Goal: Task Accomplishment & Management: Complete application form

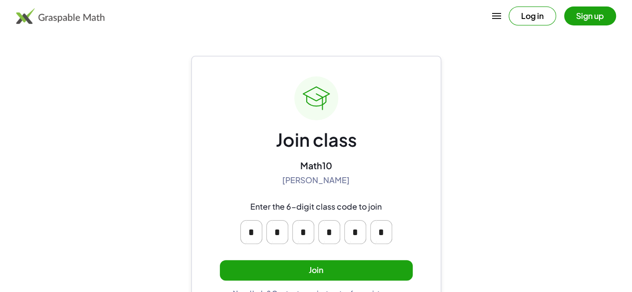
scroll to position [25, 0]
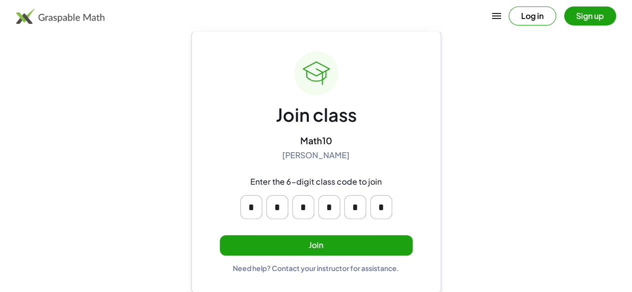
click at [357, 248] on button "Join" at bounding box center [316, 245] width 193 height 20
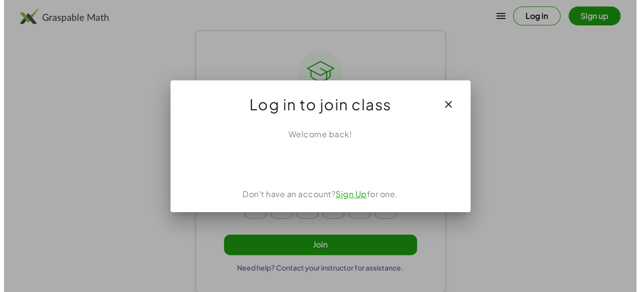
scroll to position [0, 0]
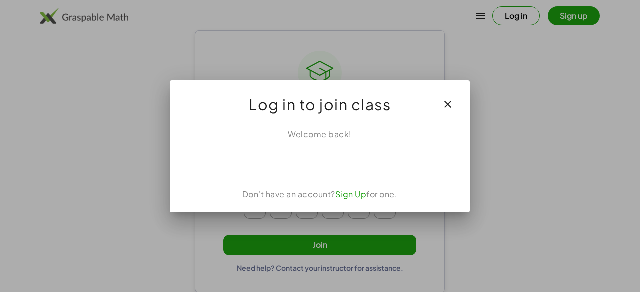
click at [356, 195] on link "Sign Up" at bounding box center [350, 194] width 31 height 10
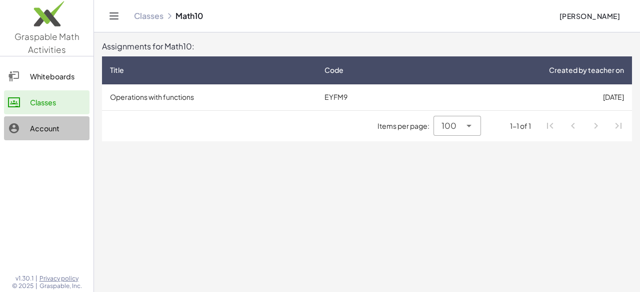
click at [72, 131] on div "Account" at bounding box center [57, 128] width 55 height 12
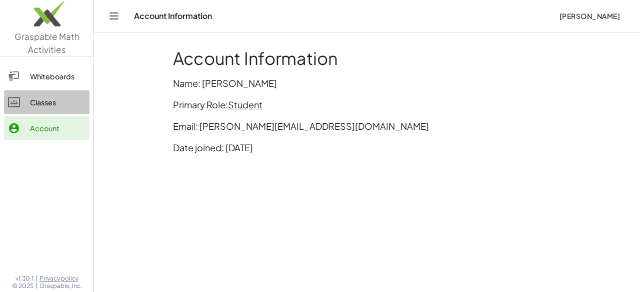
click at [65, 110] on link "Classes" at bounding box center [46, 102] width 85 height 24
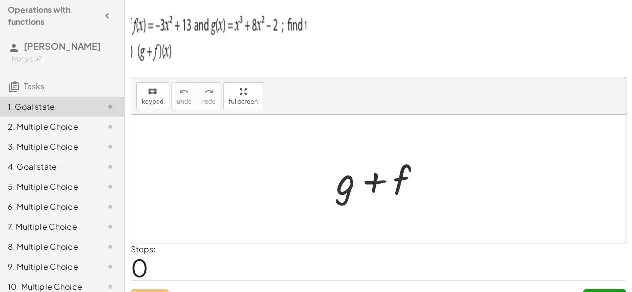
click at [409, 187] on div at bounding box center [382, 178] width 102 height 51
click at [196, 127] on div at bounding box center [378, 179] width 494 height 128
drag, startPoint x: 196, startPoint y: 127, endPoint x: 185, endPoint y: 119, distance: 13.6
click at [196, 127] on div at bounding box center [378, 179] width 494 height 128
click at [148, 89] on icon "keyboard" at bounding box center [152, 92] width 9 height 12
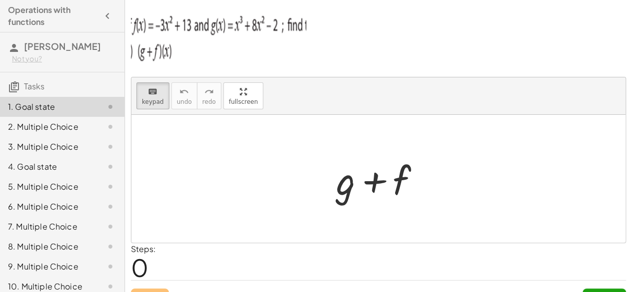
scroll to position [19, 0]
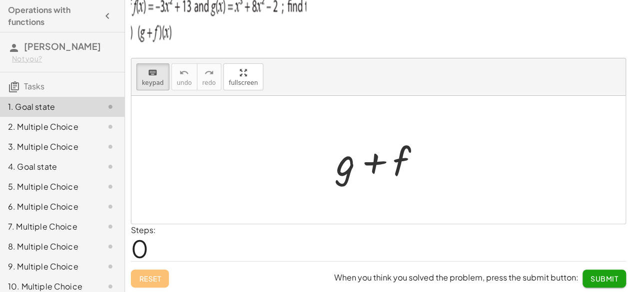
click at [143, 249] on span "0" at bounding box center [139, 248] width 17 height 30
click at [146, 246] on span "0" at bounding box center [139, 248] width 17 height 30
click at [156, 231] on label "Steps:" at bounding box center [143, 230] width 25 height 10
click at [131, 247] on span "0" at bounding box center [139, 248] width 17 height 30
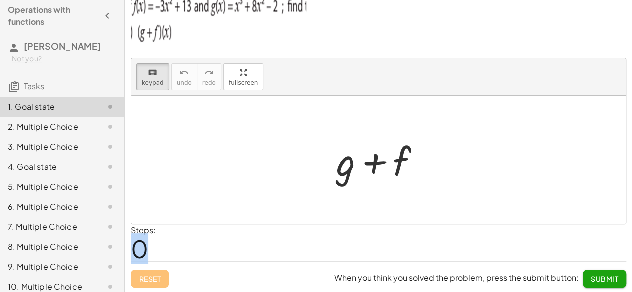
click at [131, 247] on span "0" at bounding box center [139, 248] width 17 height 30
click at [143, 243] on span "0" at bounding box center [139, 248] width 17 height 30
click at [153, 70] on icon "keyboard" at bounding box center [152, 73] width 9 height 12
click at [224, 139] on div at bounding box center [378, 160] width 494 height 128
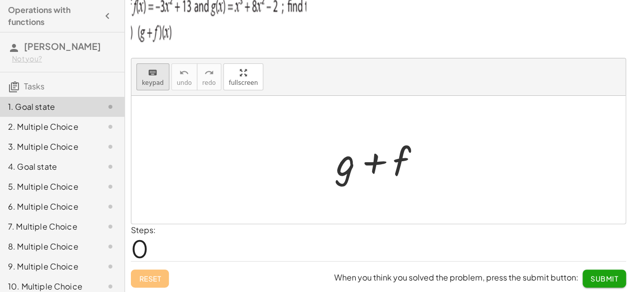
click at [145, 84] on span "keypad" at bounding box center [153, 82] width 22 height 7
click at [347, 170] on div at bounding box center [345, 161] width 19 height 46
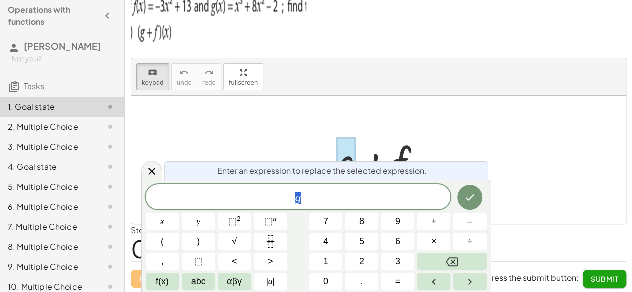
click at [397, 167] on span "Enter an expression to replace the selected expression." at bounding box center [321, 171] width 209 height 12
click at [267, 124] on div at bounding box center [378, 160] width 494 height 128
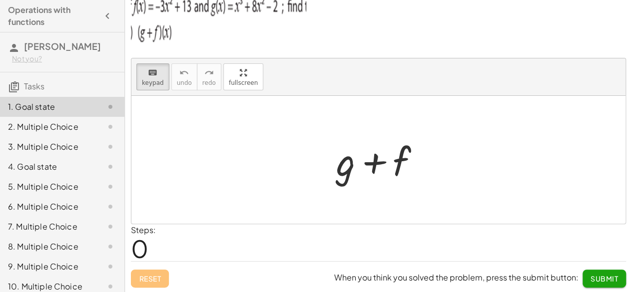
click at [230, 151] on div at bounding box center [378, 160] width 494 height 128
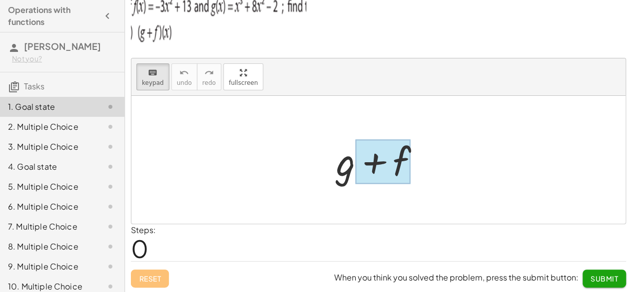
click at [385, 150] on div at bounding box center [382, 162] width 55 height 44
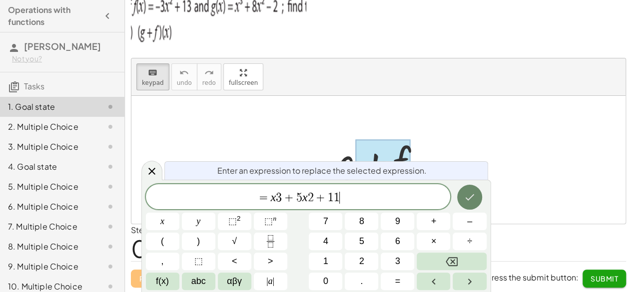
click at [470, 199] on icon "Done" at bounding box center [470, 197] width 12 height 12
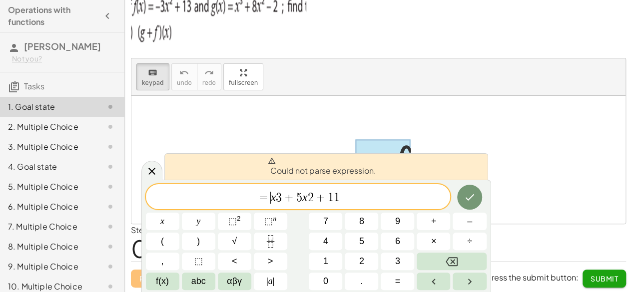
click at [269, 198] on span "=" at bounding box center [263, 198] width 14 height 12
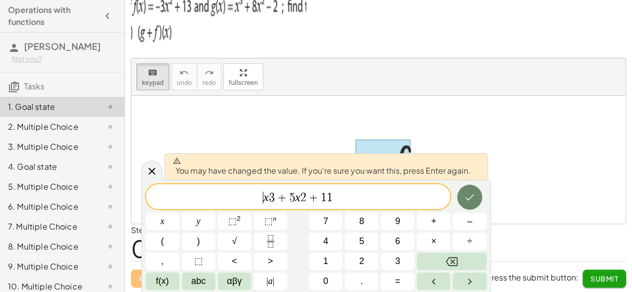
click at [469, 192] on icon "Done" at bounding box center [470, 197] width 12 height 12
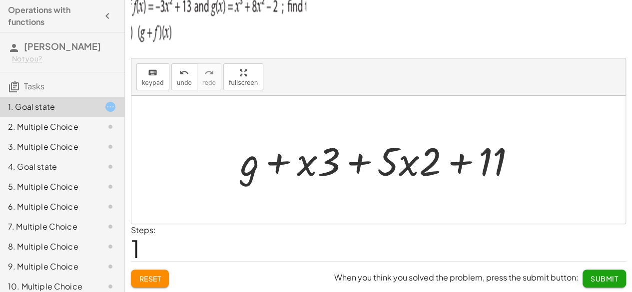
click at [278, 164] on div at bounding box center [381, 159] width 293 height 51
click at [257, 163] on div at bounding box center [381, 159] width 293 height 51
click at [242, 163] on div at bounding box center [381, 159] width 293 height 51
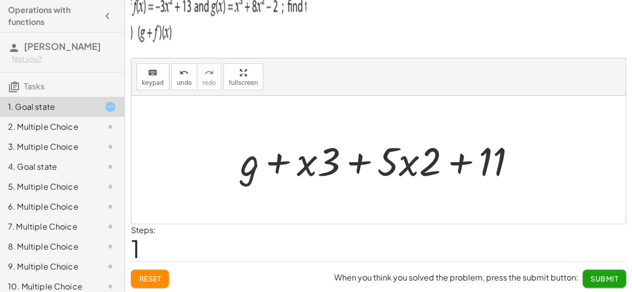
drag, startPoint x: 145, startPoint y: 81, endPoint x: 162, endPoint y: 95, distance: 21.3
click at [145, 81] on span "keypad" at bounding box center [153, 82] width 22 height 7
click at [248, 171] on div at bounding box center [249, 161] width 19 height 46
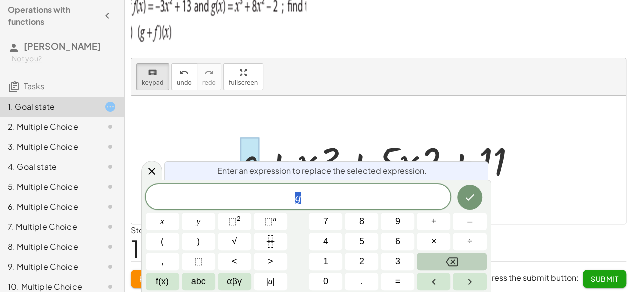
click at [446, 266] on icon "Backspace" at bounding box center [452, 262] width 12 height 12
click at [465, 200] on icon "Done" at bounding box center [470, 197] width 12 height 12
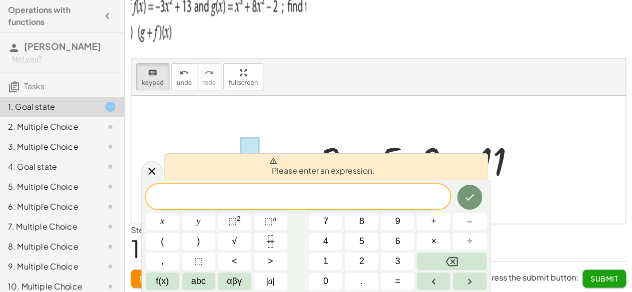
drag, startPoint x: 141, startPoint y: 159, endPoint x: 144, endPoint y: 163, distance: 5.3
click at [142, 160] on div at bounding box center [378, 160] width 494 height 128
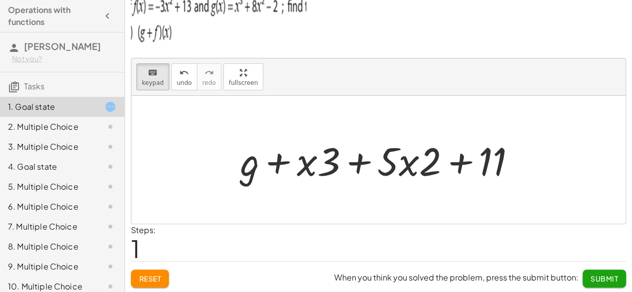
click at [151, 167] on div at bounding box center [378, 160] width 494 height 128
drag, startPoint x: 252, startPoint y: 161, endPoint x: 204, endPoint y: 205, distance: 65.1
drag, startPoint x: 240, startPoint y: 164, endPoint x: 227, endPoint y: 159, distance: 14.6
click at [201, 156] on div at bounding box center [378, 160] width 494 height 128
click at [261, 154] on div at bounding box center [381, 159] width 293 height 51
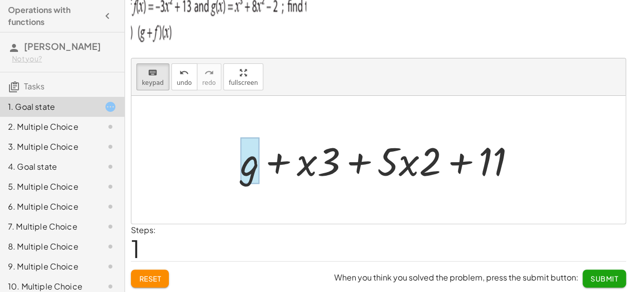
click at [258, 156] on div at bounding box center [249, 161] width 19 height 46
click at [253, 158] on div at bounding box center [249, 161] width 19 height 46
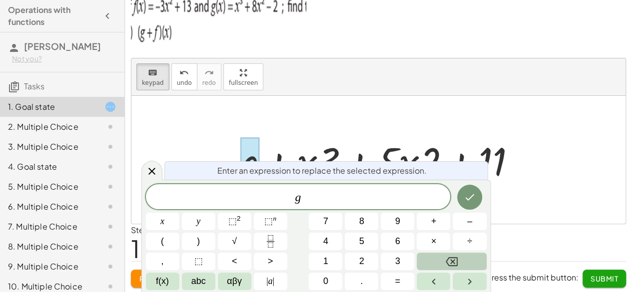
click at [448, 265] on icon "Backspace" at bounding box center [452, 261] width 12 height 9
click at [309, 198] on span "​ g" at bounding box center [298, 198] width 305 height 14
click at [455, 266] on icon "Backspace" at bounding box center [452, 262] width 12 height 12
click at [475, 193] on icon "Done" at bounding box center [470, 197] width 12 height 12
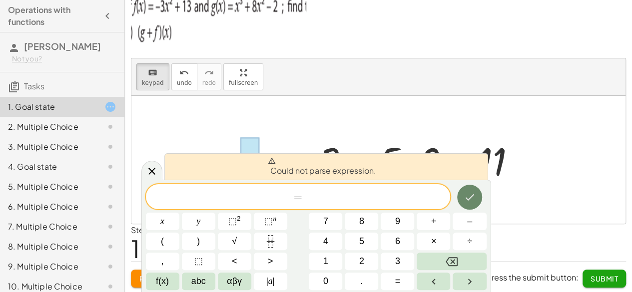
click at [475, 193] on icon "Done" at bounding box center [470, 197] width 12 height 12
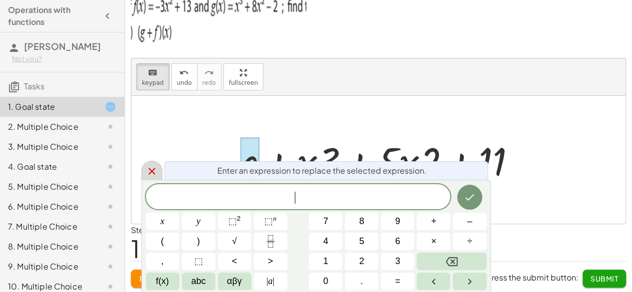
click at [150, 177] on icon at bounding box center [152, 171] width 12 height 12
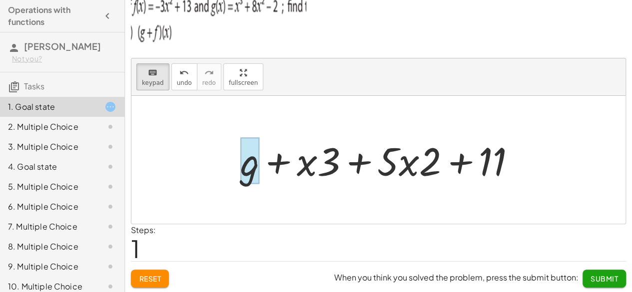
click at [251, 162] on div at bounding box center [249, 161] width 19 height 46
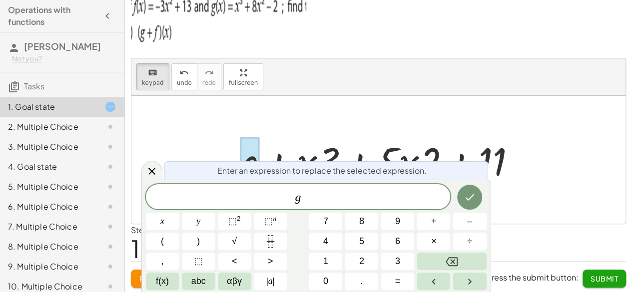
drag, startPoint x: 251, startPoint y: 162, endPoint x: 302, endPoint y: 195, distance: 60.4
click at [247, 168] on div "Enter an expression to replace the selected expression." at bounding box center [326, 170] width 324 height 18
drag, startPoint x: 136, startPoint y: 175, endPoint x: 145, endPoint y: 173, distance: 9.1
click at [139, 175] on div at bounding box center [378, 160] width 494 height 128
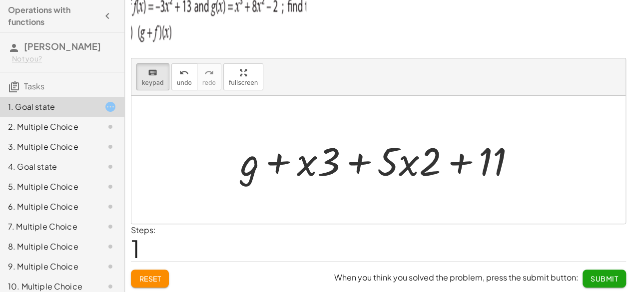
click at [145, 173] on div at bounding box center [378, 160] width 494 height 128
click at [600, 277] on span "Submit" at bounding box center [604, 278] width 27 height 9
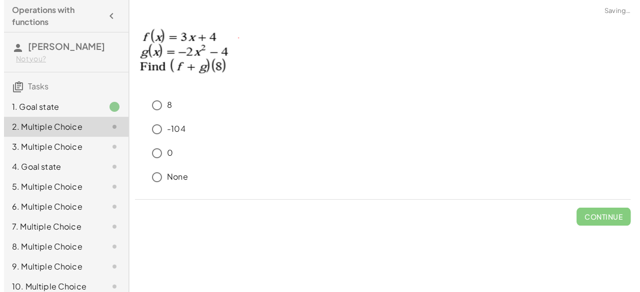
scroll to position [0, 0]
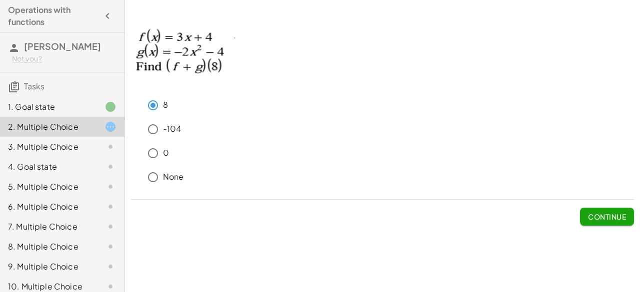
click at [164, 120] on div "-104" at bounding box center [388, 129] width 491 height 20
click at [596, 217] on span "Continue" at bounding box center [607, 216] width 38 height 9
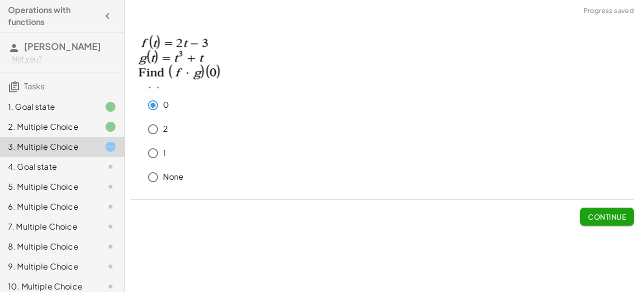
click at [603, 212] on span "Continue" at bounding box center [607, 216] width 38 height 9
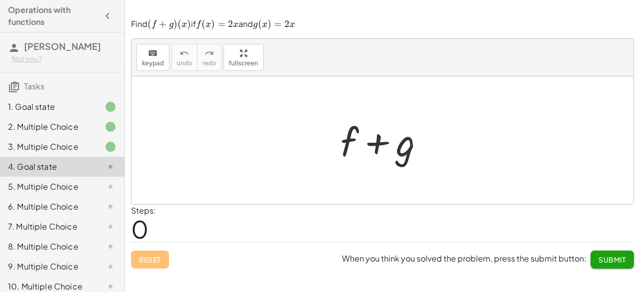
click at [389, 148] on div at bounding box center [386, 140] width 102 height 51
click at [403, 146] on div at bounding box center [386, 140] width 102 height 51
click at [359, 173] on div at bounding box center [382, 140] width 502 height 128
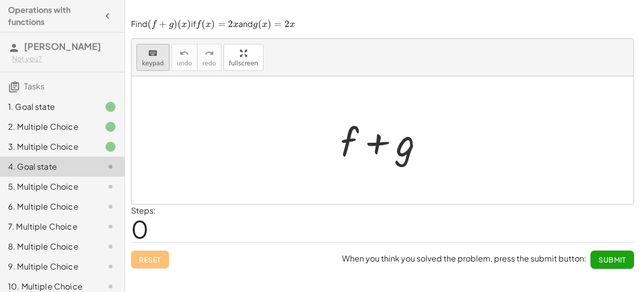
click at [157, 65] on span "keypad" at bounding box center [153, 63] width 22 height 7
click at [188, 136] on div at bounding box center [382, 140] width 502 height 128
click at [414, 139] on div at bounding box center [386, 140] width 102 height 51
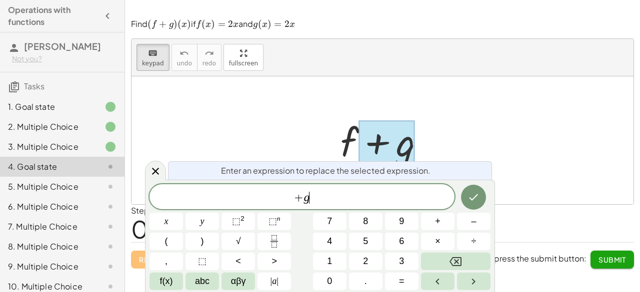
click at [348, 194] on span "+ g ​" at bounding box center [301, 198] width 305 height 14
click at [471, 195] on icon "Done" at bounding box center [473, 197] width 12 height 12
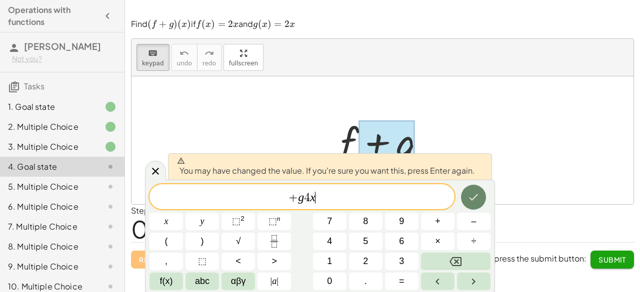
click at [474, 199] on icon "Done" at bounding box center [473, 197] width 12 height 12
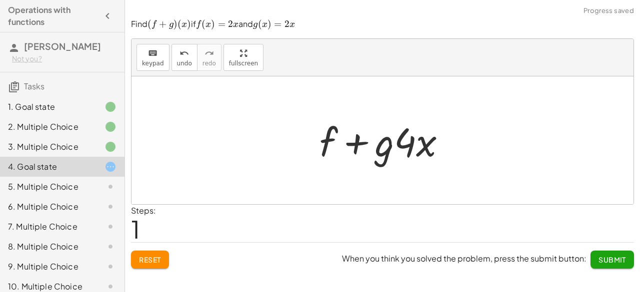
click at [396, 146] on div at bounding box center [386, 140] width 144 height 51
click at [386, 145] on div at bounding box center [386, 140] width 144 height 51
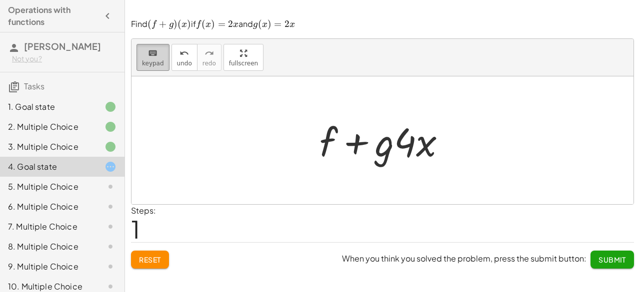
click at [160, 64] on span "keypad" at bounding box center [153, 63] width 22 height 7
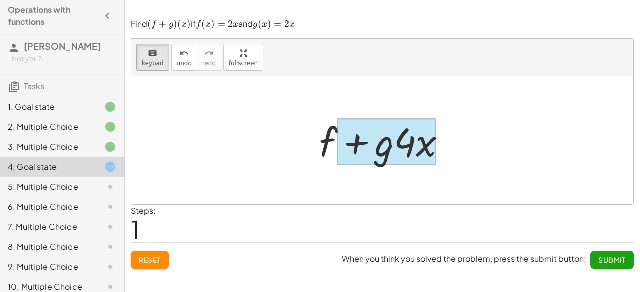
click at [376, 153] on div at bounding box center [386, 141] width 99 height 46
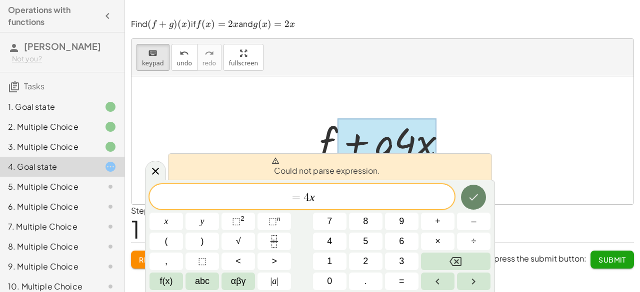
click at [474, 195] on icon "Done" at bounding box center [473, 197] width 12 height 12
click at [147, 170] on div at bounding box center [155, 170] width 21 height 19
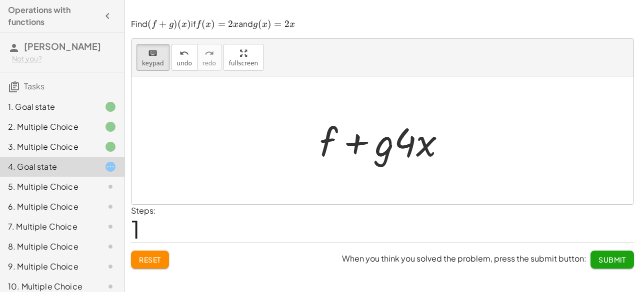
click at [598, 255] on span "Submit" at bounding box center [611, 259] width 27 height 9
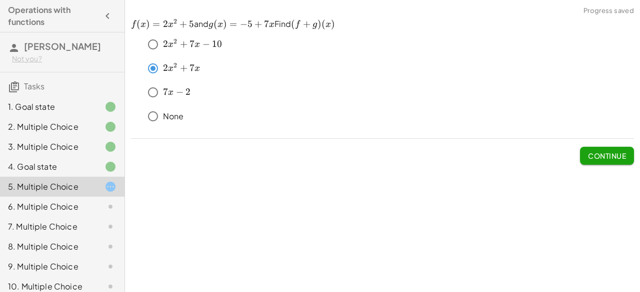
click at [605, 152] on span "Continue" at bounding box center [607, 155] width 38 height 9
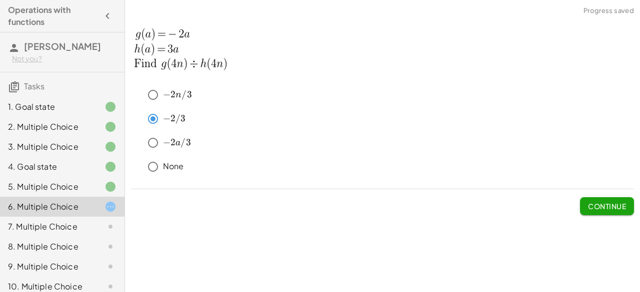
click at [616, 213] on button "Continue" at bounding box center [607, 206] width 54 height 18
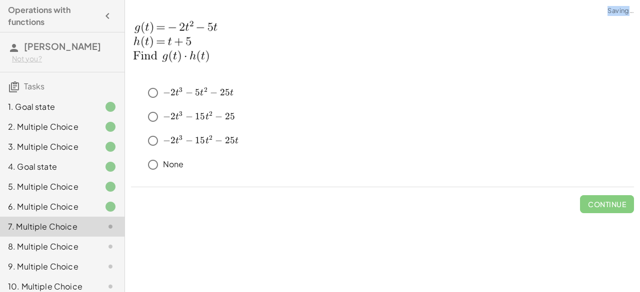
click at [0, 0] on div "﻿ − 2 t 3 − 5 t 2 − 25 t -2t^3-5t^2-25t − 2 t 3 − 5 t 2 − 25 t ﻿ ﻿ − 2 t 3 − 15…" at bounding box center [0, 0] width 0 height 0
click at [601, 201] on span "Continue" at bounding box center [607, 204] width 38 height 9
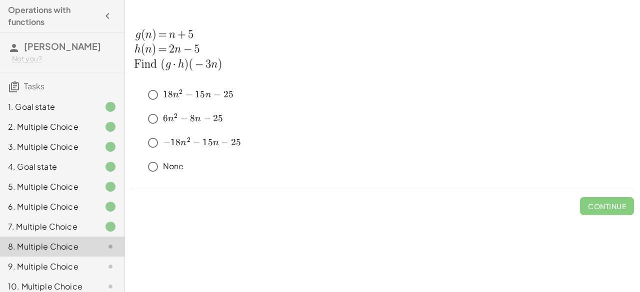
click at [88, 225] on div at bounding box center [102, 227] width 28 height 12
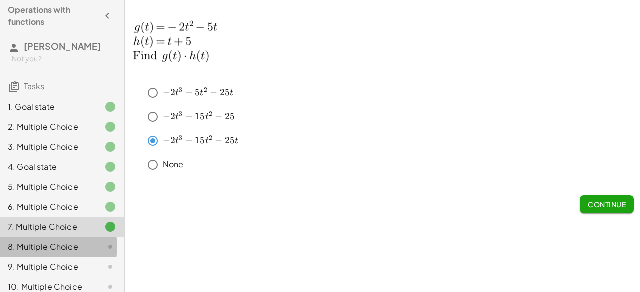
click at [88, 248] on div at bounding box center [102, 247] width 28 height 12
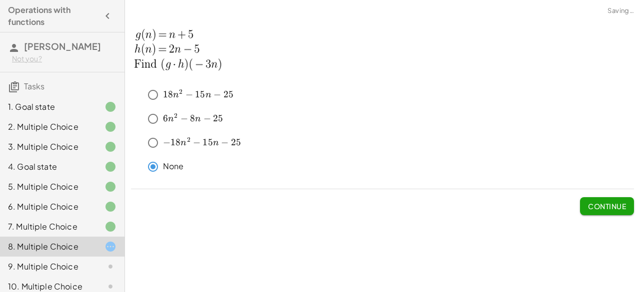
click at [593, 206] on span "Continue" at bounding box center [607, 206] width 38 height 9
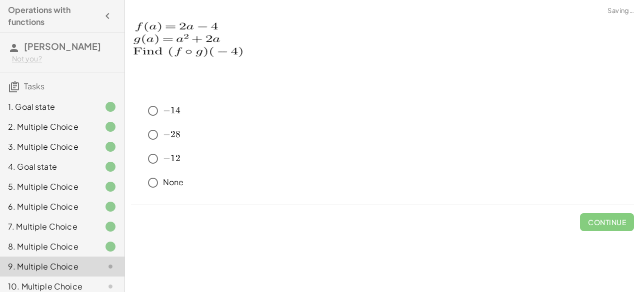
click at [273, 163] on div "﻿ − 12 -12 − 12 ﻿" at bounding box center [388, 159] width 491 height 20
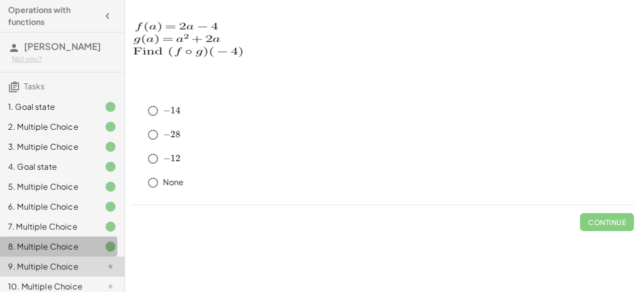
click at [88, 247] on div at bounding box center [102, 247] width 28 height 12
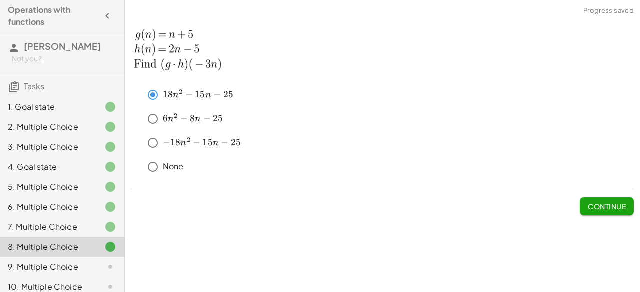
click at [600, 214] on button "Continue" at bounding box center [607, 206] width 54 height 18
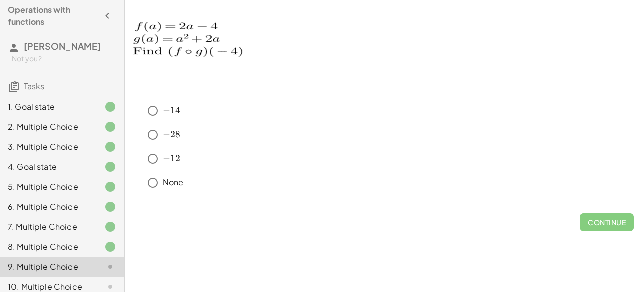
drag, startPoint x: 254, startPoint y: 149, endPoint x: 212, endPoint y: 168, distance: 45.6
click at [212, 168] on div "﻿ − 12 -12 − 12 ﻿" at bounding box center [388, 159] width 491 height 20
click at [606, 228] on button "Continue" at bounding box center [607, 222] width 54 height 18
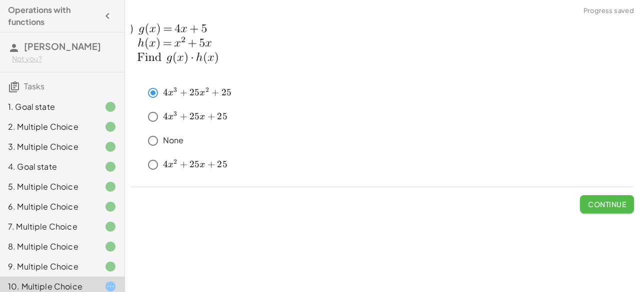
click at [598, 208] on button "Continue" at bounding box center [607, 204] width 54 height 18
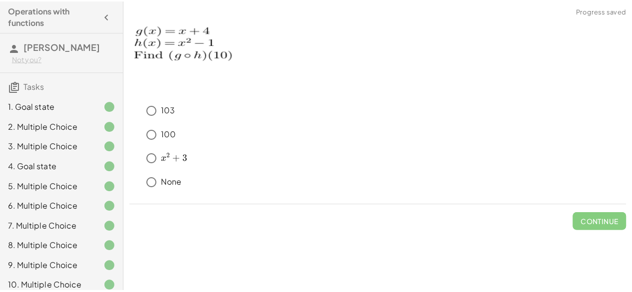
scroll to position [114, 0]
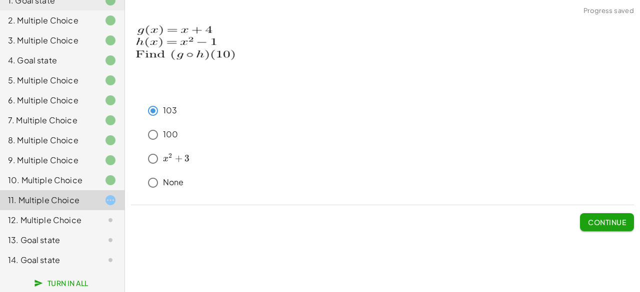
click at [620, 224] on span "Continue" at bounding box center [607, 222] width 38 height 9
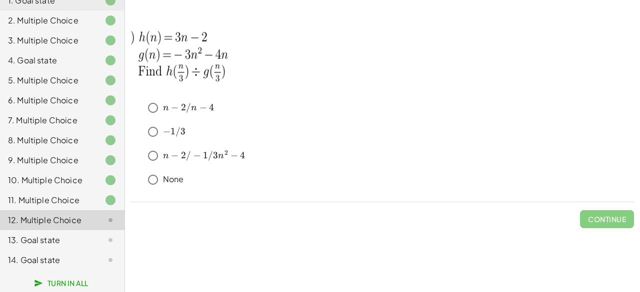
click at [169, 178] on p "None" at bounding box center [173, 179] width 21 height 11
click at [609, 217] on span "Continue" at bounding box center [607, 219] width 38 height 9
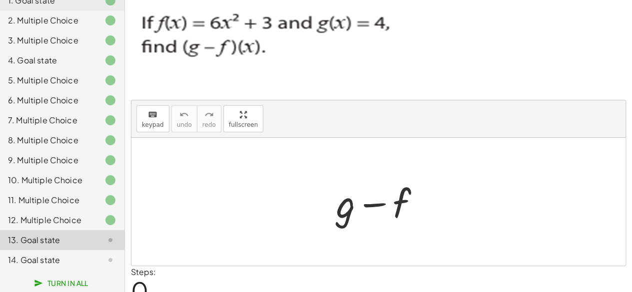
click at [404, 202] on div at bounding box center [382, 201] width 102 height 51
click at [399, 201] on div at bounding box center [382, 201] width 102 height 51
click at [162, 122] on button "keyboard keypad" at bounding box center [152, 118] width 33 height 27
click at [413, 185] on div at bounding box center [382, 201] width 102 height 51
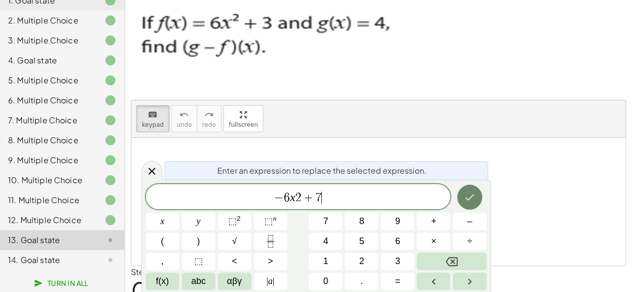
click at [468, 195] on icon "Done" at bounding box center [470, 197] width 12 height 12
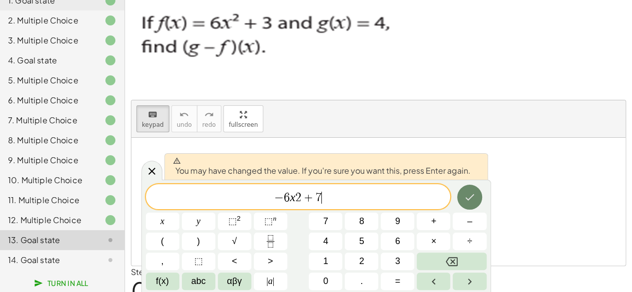
click at [468, 195] on icon "Done" at bounding box center [470, 197] width 12 height 12
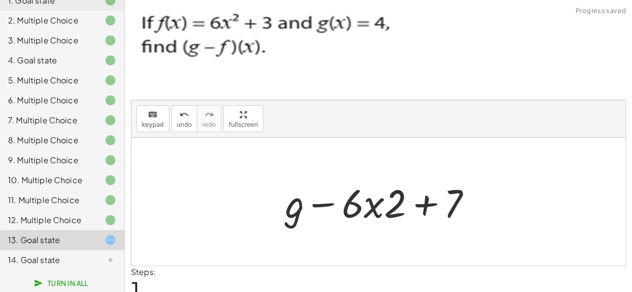
scroll to position [42, 0]
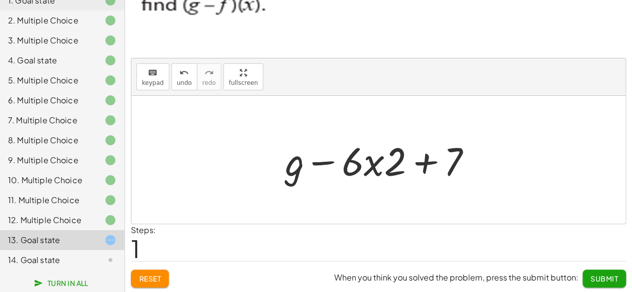
click at [588, 280] on button "Submit" at bounding box center [604, 279] width 43 height 18
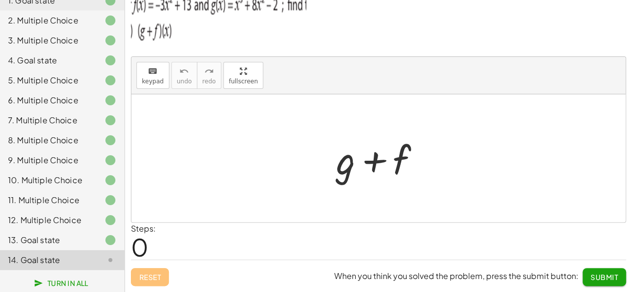
scroll to position [19, 0]
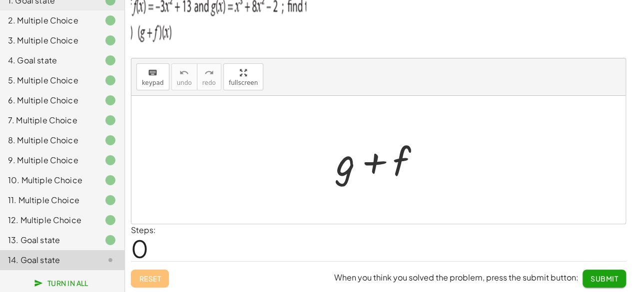
click at [62, 232] on div "13. Goal state" at bounding box center [62, 240] width 124 height 20
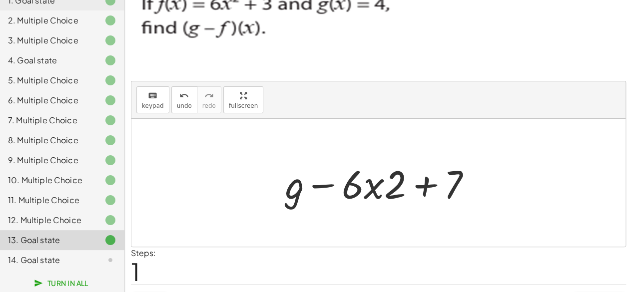
click at [76, 261] on div "14. Goal state" at bounding box center [48, 260] width 80 height 12
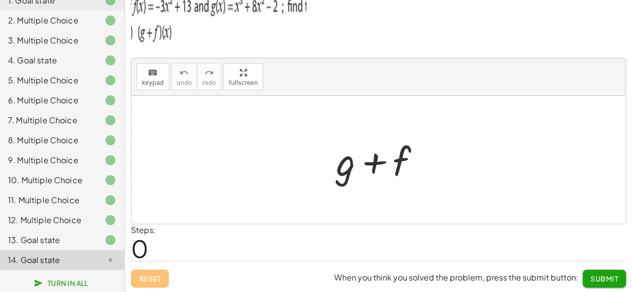
click at [385, 148] on div at bounding box center [382, 159] width 102 height 51
click at [148, 71] on icon "keyboard" at bounding box center [152, 73] width 9 height 12
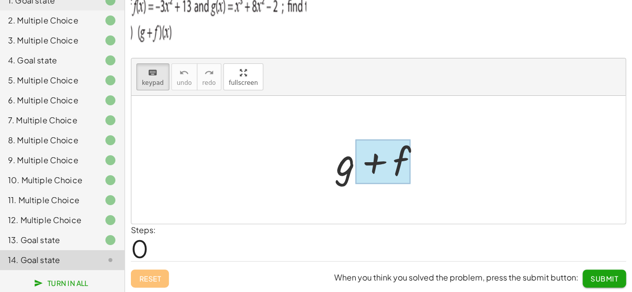
click at [398, 158] on div at bounding box center [382, 162] width 55 height 44
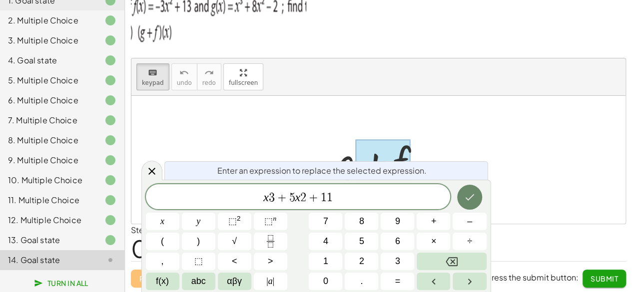
click at [474, 198] on icon "Done" at bounding box center [470, 197] width 12 height 12
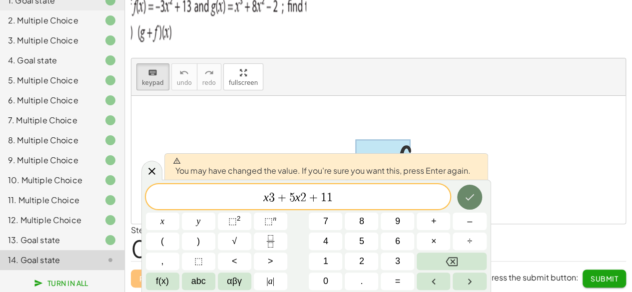
click at [463, 193] on button "Done" at bounding box center [469, 197] width 25 height 25
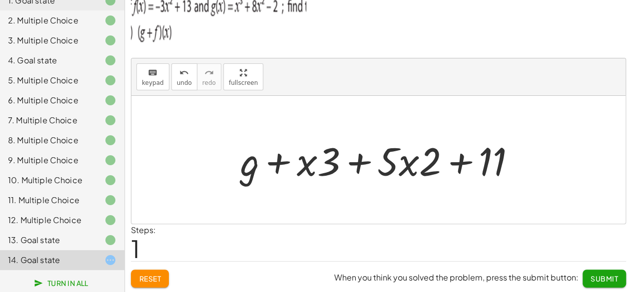
click at [601, 276] on span "Submit" at bounding box center [604, 278] width 27 height 9
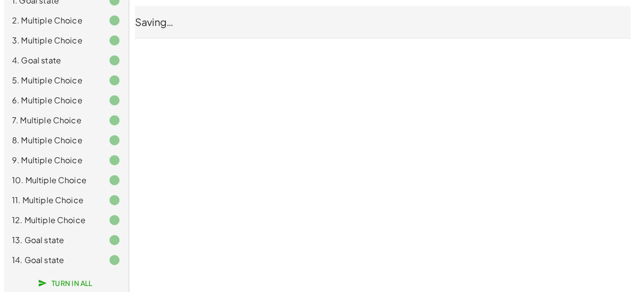
scroll to position [0, 0]
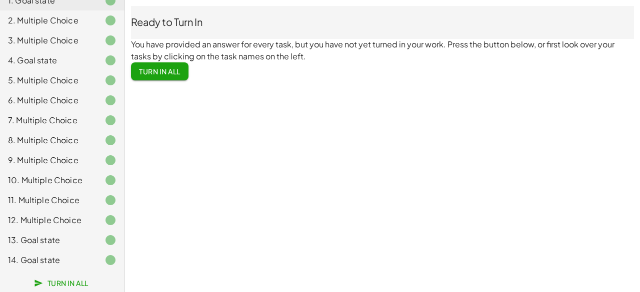
click at [165, 76] on button "Turn In All" at bounding box center [159, 71] width 57 height 18
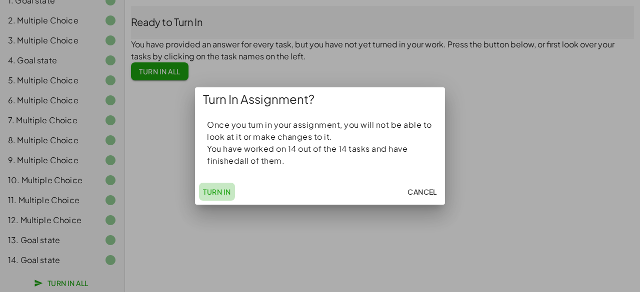
click at [217, 196] on span "Turn In" at bounding box center [217, 191] width 28 height 9
